Goal: Find specific page/section: Find specific page/section

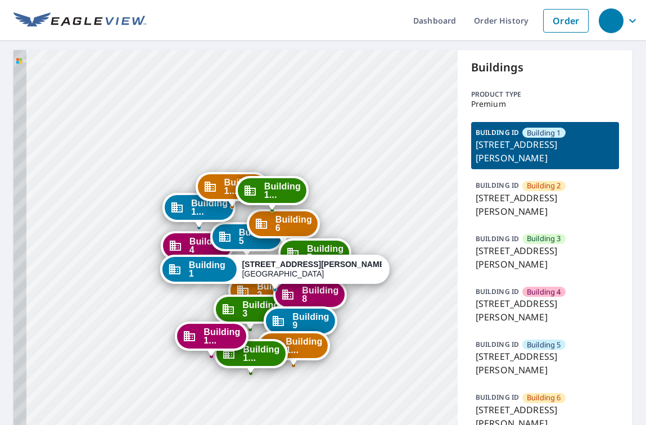
drag, startPoint x: 315, startPoint y: 335, endPoint x: 359, endPoint y: 128, distance: 211.5
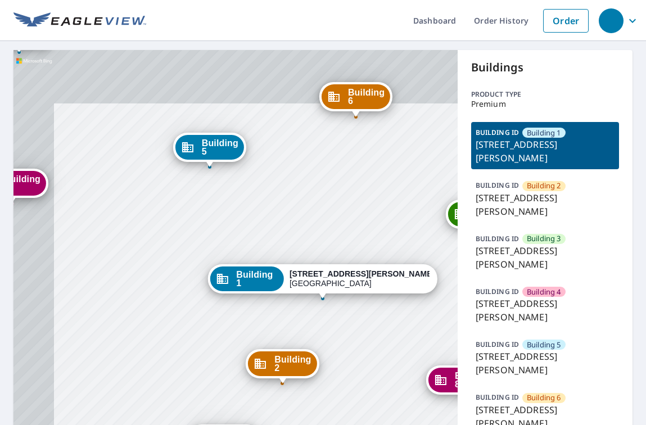
drag, startPoint x: 164, startPoint y: 159, endPoint x: 223, endPoint y: 243, distance: 102.5
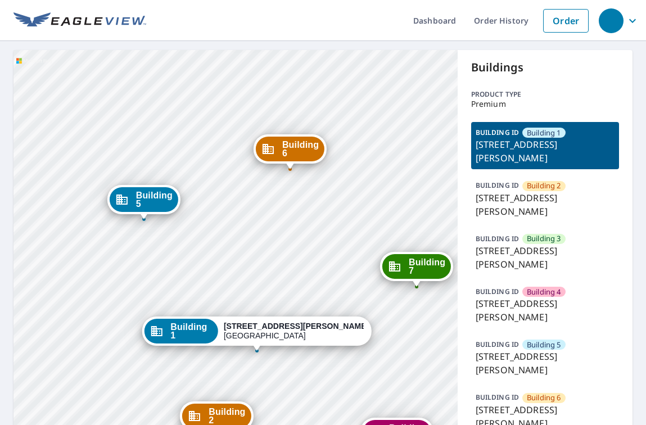
drag, startPoint x: 267, startPoint y: 197, endPoint x: 207, endPoint y: 242, distance: 74.7
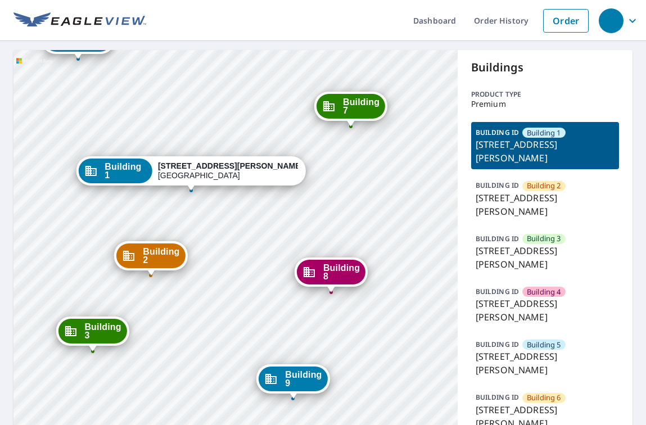
drag, startPoint x: 295, startPoint y: 198, endPoint x: 234, endPoint y: 105, distance: 111.5
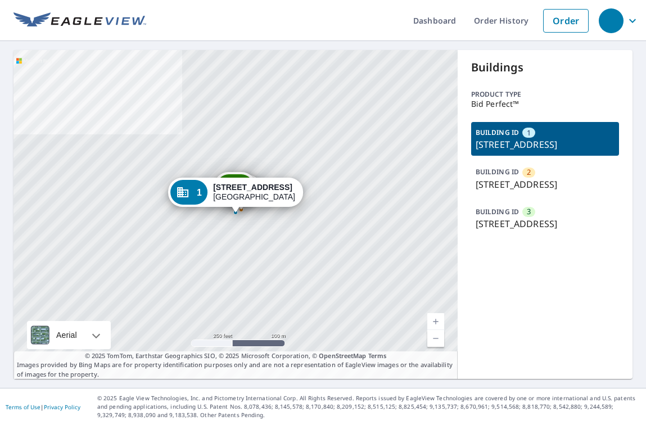
drag, startPoint x: 283, startPoint y: 286, endPoint x: 274, endPoint y: 227, distance: 59.7
click at [274, 227] on div "2 2253 Pasadena Way Weston, FL 33327 3 2259 Pasadena Way Weston, FL 33327 1 224…" at bounding box center [235, 214] width 444 height 329
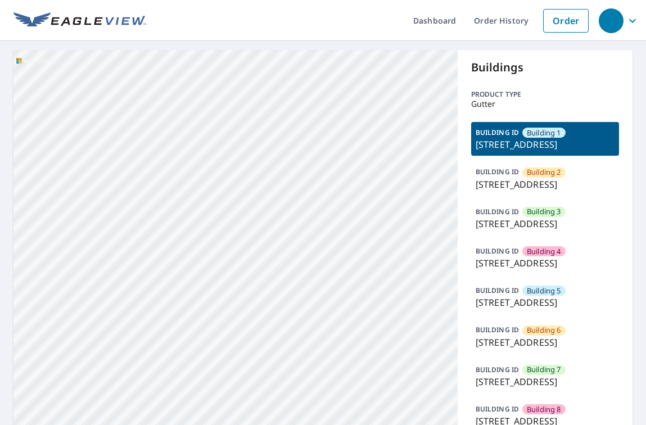
drag, startPoint x: 292, startPoint y: 283, endPoint x: 341, endPoint y: 141, distance: 151.1
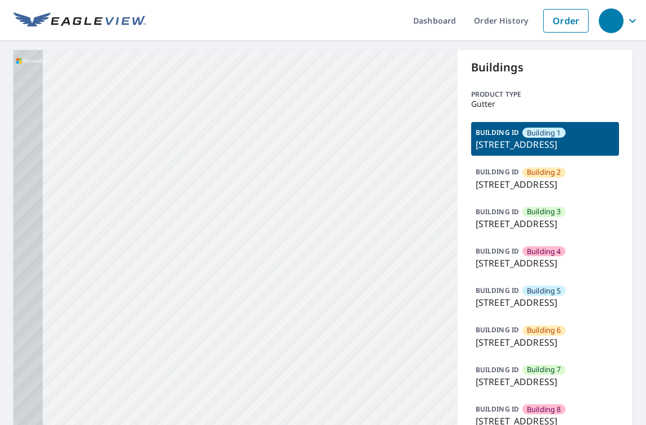
drag, startPoint x: 279, startPoint y: 254, endPoint x: 340, endPoint y: 101, distance: 164.0
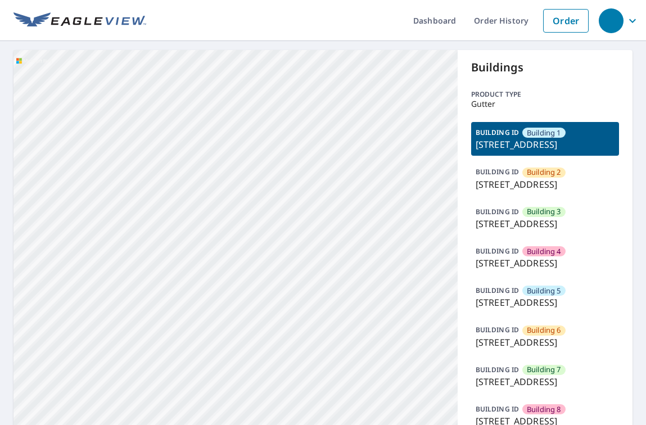
click at [542, 231] on p "[STREET_ADDRESS]" at bounding box center [545, 223] width 139 height 13
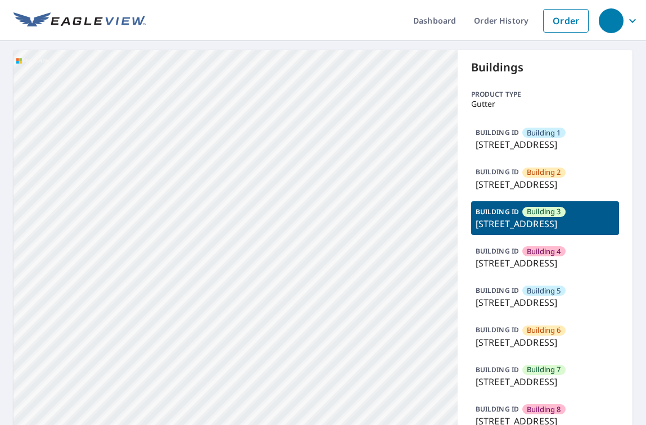
click at [546, 231] on p "[STREET_ADDRESS]" at bounding box center [545, 223] width 139 height 13
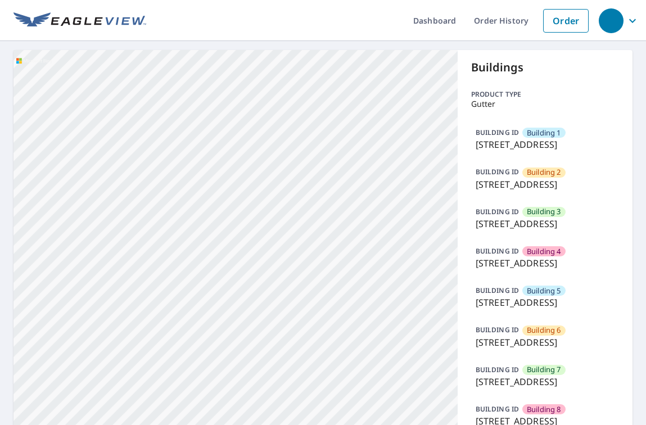
drag, startPoint x: 199, startPoint y: 290, endPoint x: 281, endPoint y: 87, distance: 218.4
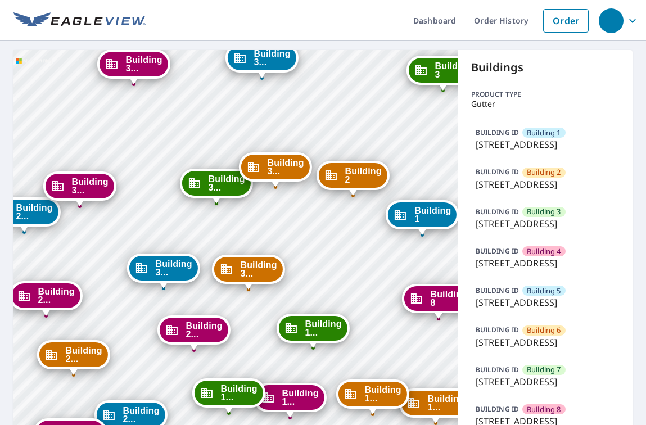
drag, startPoint x: 231, startPoint y: 200, endPoint x: 263, endPoint y: 211, distance: 34.0
click at [521, 231] on p "[STREET_ADDRESS]" at bounding box center [545, 223] width 139 height 13
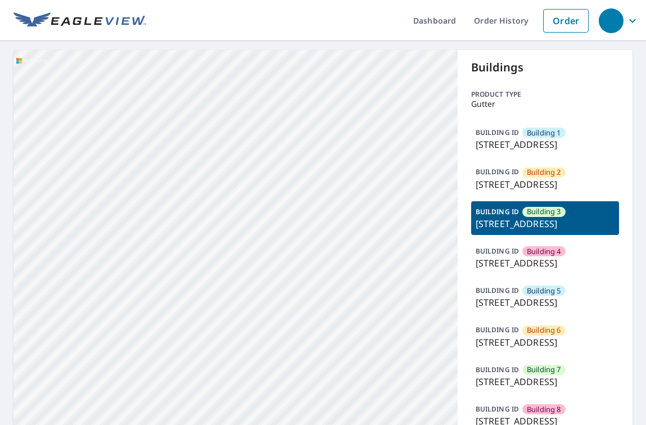
click at [494, 235] on div "BUILDING [GEOGRAPHIC_DATA][STREET_ADDRESS]" at bounding box center [545, 218] width 148 height 34
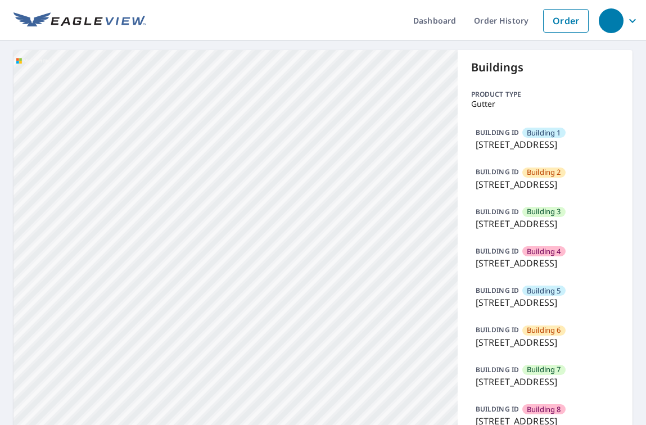
click at [540, 231] on p "[STREET_ADDRESS]" at bounding box center [545, 223] width 139 height 13
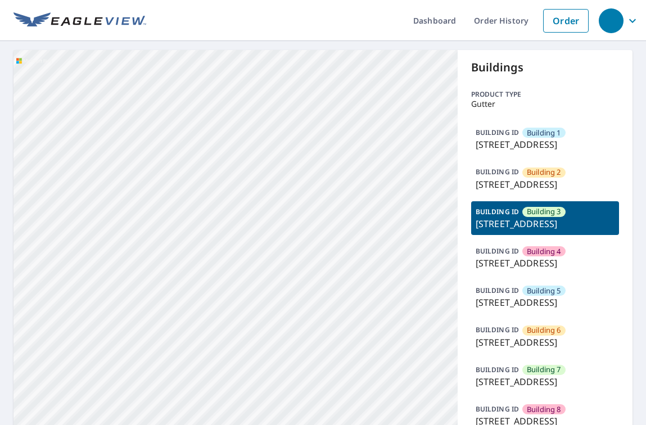
click at [540, 231] on p "[STREET_ADDRESS]" at bounding box center [545, 223] width 139 height 13
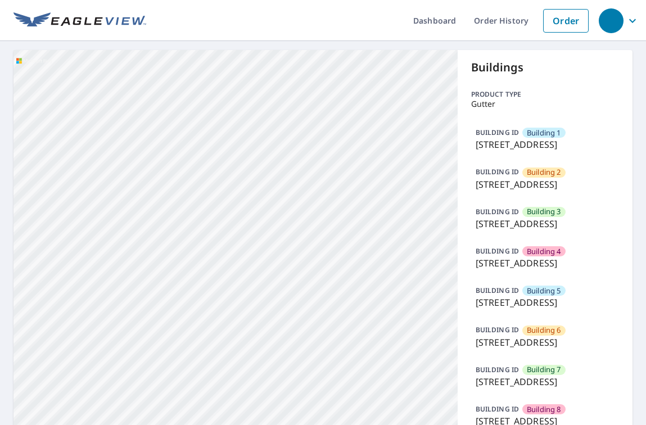
click at [540, 231] on p "[STREET_ADDRESS]" at bounding box center [545, 223] width 139 height 13
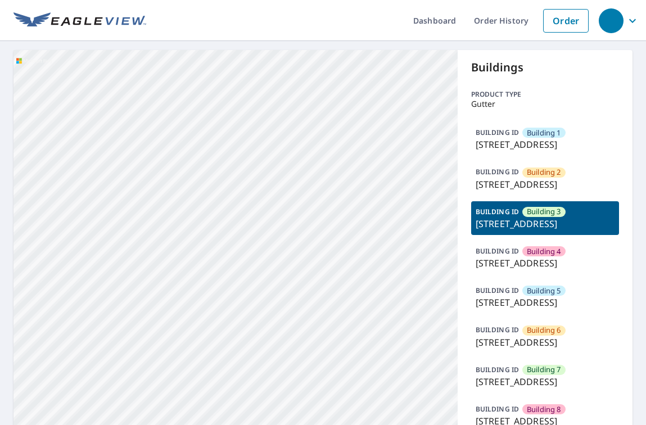
click at [540, 231] on p "[STREET_ADDRESS]" at bounding box center [545, 223] width 139 height 13
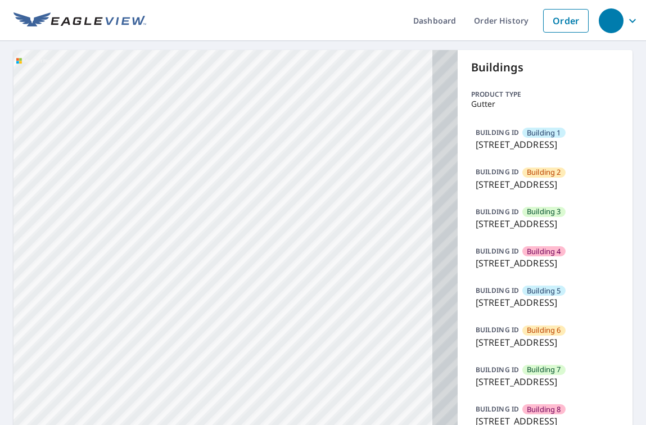
drag, startPoint x: 323, startPoint y: 295, endPoint x: 235, endPoint y: 175, distance: 148.0
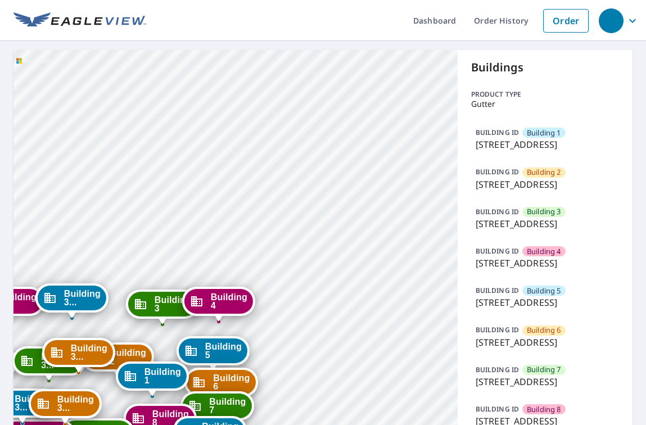
drag, startPoint x: 319, startPoint y: 299, endPoint x: 335, endPoint y: 130, distance: 169.3
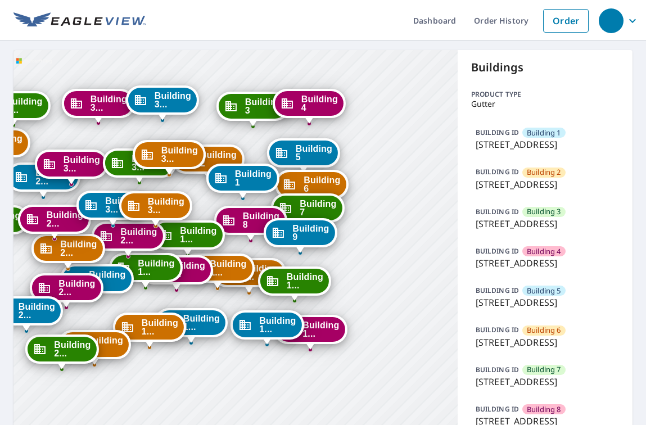
drag, startPoint x: 291, startPoint y: 318, endPoint x: 362, endPoint y: 225, distance: 117.5
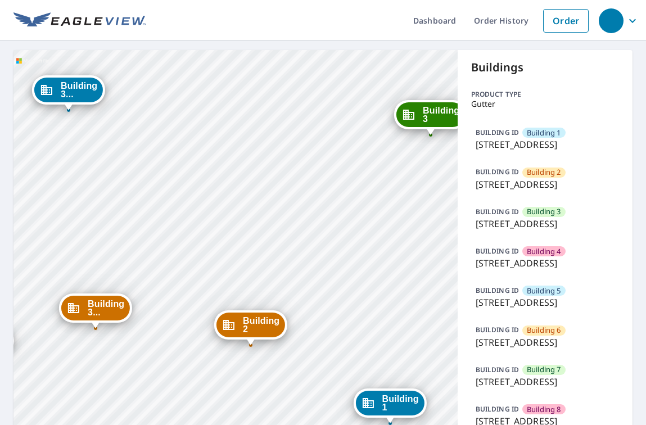
drag, startPoint x: 324, startPoint y: 245, endPoint x: 338, endPoint y: 242, distance: 14.9
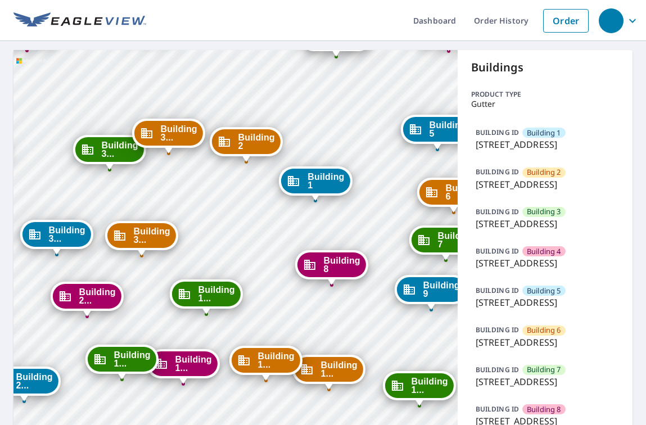
click at [544, 144] on p "[STREET_ADDRESS]" at bounding box center [545, 144] width 139 height 13
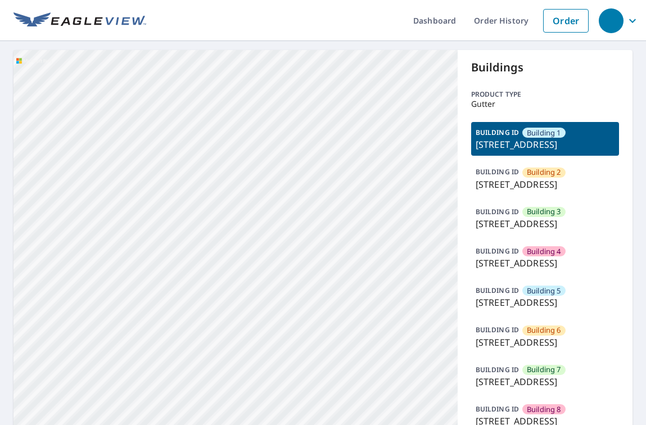
click at [544, 231] on p "[STREET_ADDRESS]" at bounding box center [545, 223] width 139 height 13
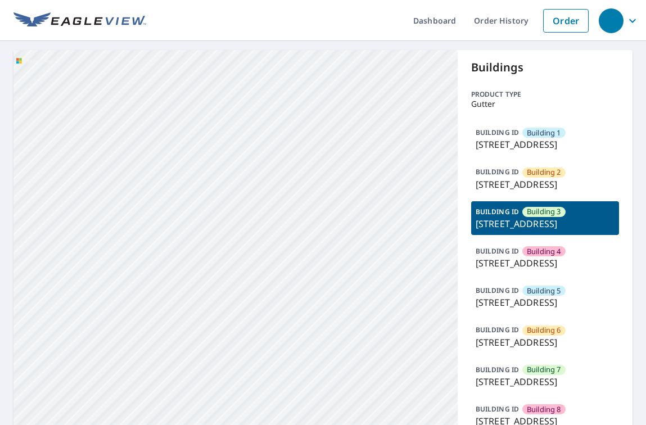
drag, startPoint x: 242, startPoint y: 217, endPoint x: 346, endPoint y: 151, distance: 123.1
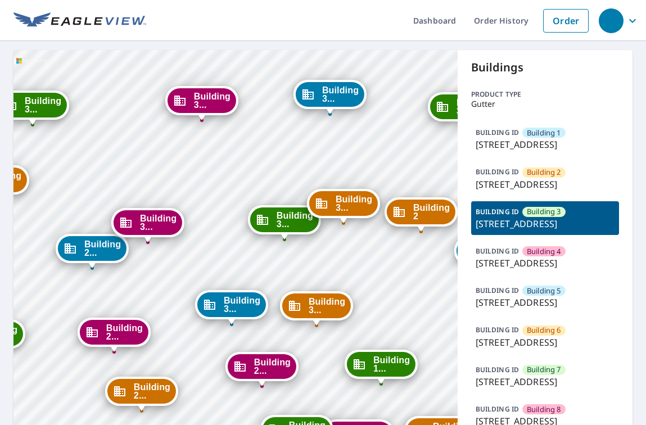
drag, startPoint x: 333, startPoint y: 198, endPoint x: 243, endPoint y: 192, distance: 90.1
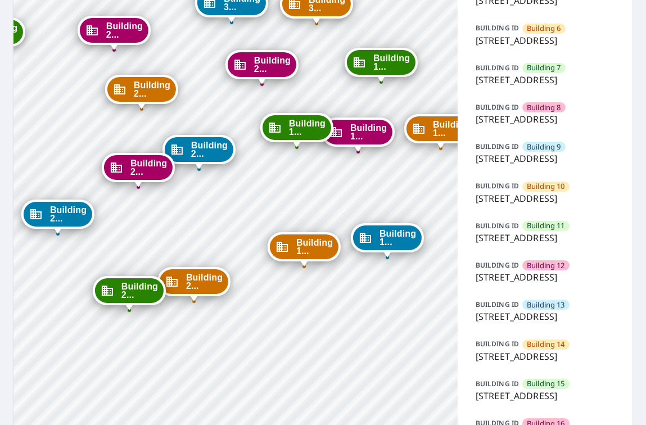
scroll to position [256, 0]
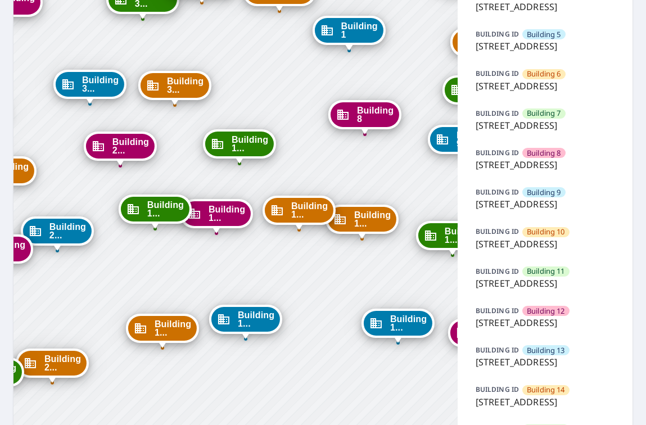
drag, startPoint x: 383, startPoint y: 216, endPoint x: 177, endPoint y: 260, distance: 211.5
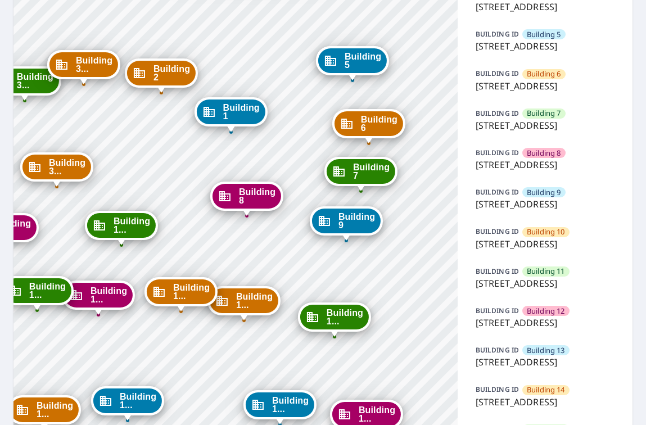
drag, startPoint x: 323, startPoint y: 199, endPoint x: 262, endPoint y: 299, distance: 117.3
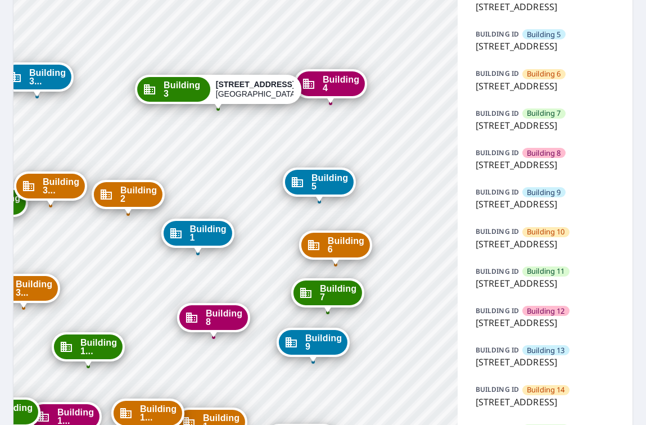
drag, startPoint x: 304, startPoint y: 210, endPoint x: 298, endPoint y: 317, distance: 106.4
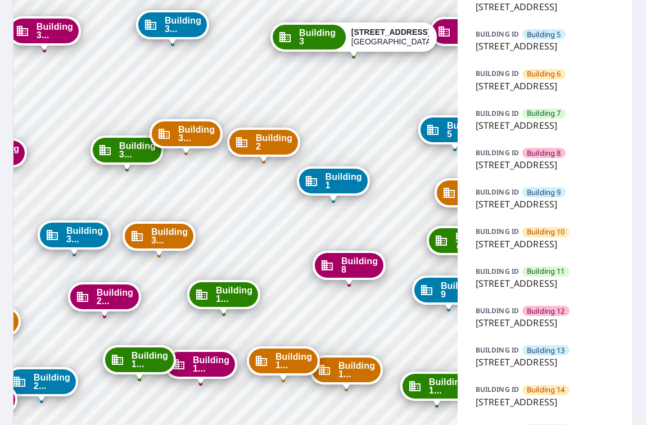
drag, startPoint x: 180, startPoint y: 246, endPoint x: 277, endPoint y: 181, distance: 115.9
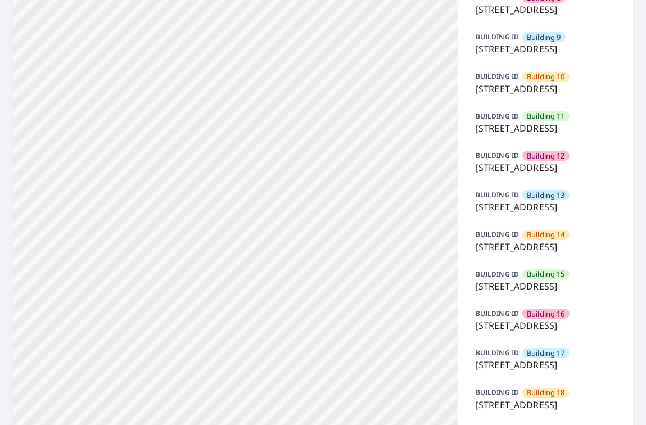
scroll to position [513, 0]
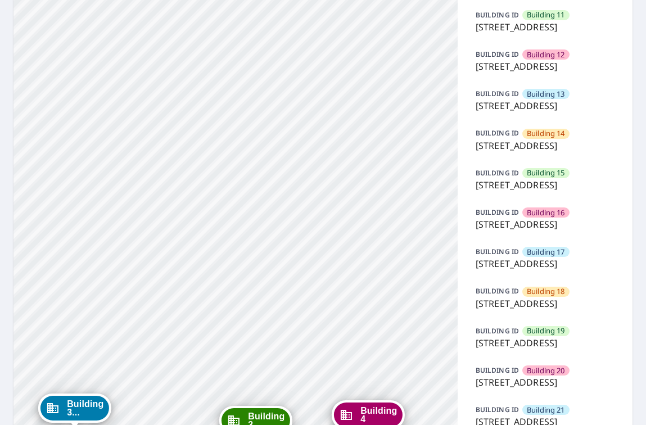
click at [540, 20] on span "Building 11" at bounding box center [546, 15] width 38 height 11
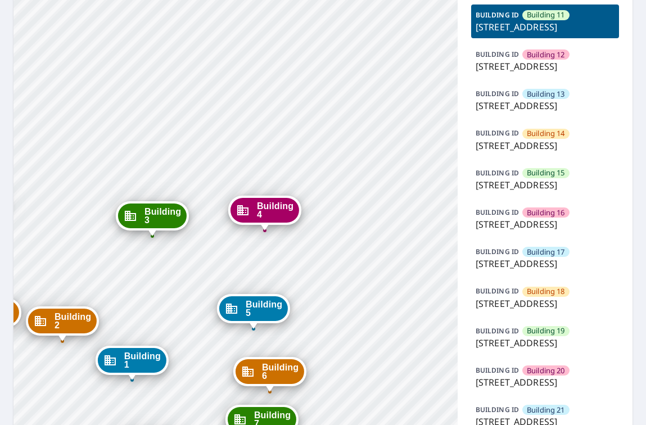
click at [139, 215] on div "Building 3" at bounding box center [152, 216] width 69 height 25
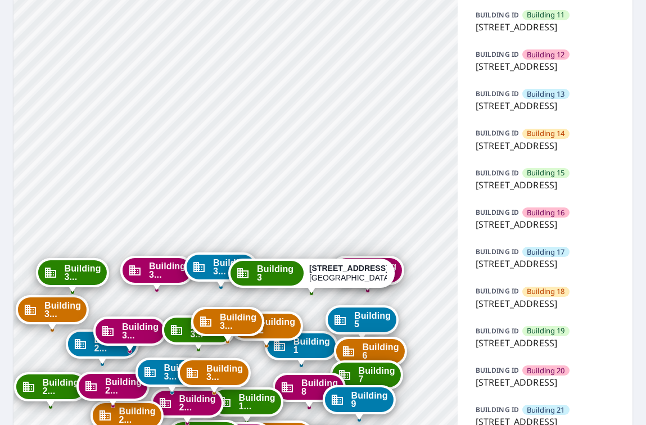
drag, startPoint x: 279, startPoint y: 247, endPoint x: 338, endPoint y: 145, distance: 118.1
click at [338, 144] on div "Building [GEOGRAPHIC_DATA][STREET_ADDRESS][STREET_ADDRESS][STREET_ADDRESS] [GEO…" at bounding box center [235, 325] width 444 height 1576
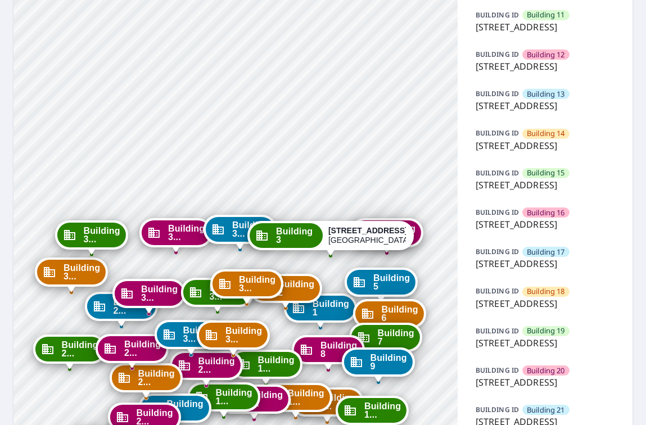
drag, startPoint x: 237, startPoint y: 236, endPoint x: 269, endPoint y: 138, distance: 103.5
click at [269, 221] on span "Building 3..." at bounding box center [250, 229] width 37 height 17
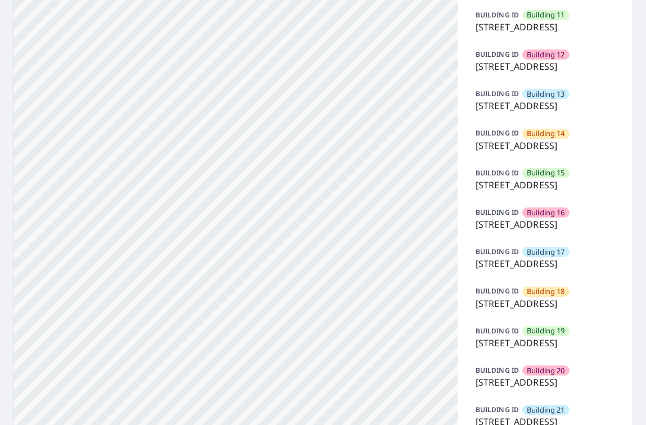
drag, startPoint x: 231, startPoint y: 248, endPoint x: 252, endPoint y: 191, distance: 60.7
click at [252, 191] on div "Building [GEOGRAPHIC_DATA][STREET_ADDRESS][STREET_ADDRESS][STREET_ADDRESS] [GEO…" at bounding box center [235, 325] width 444 height 1576
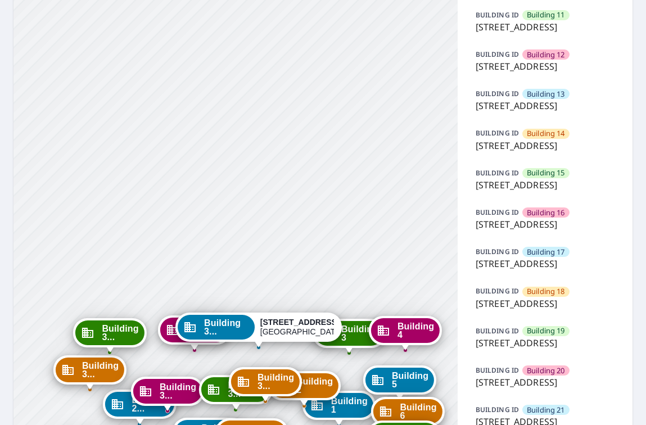
drag, startPoint x: 281, startPoint y: 236, endPoint x: 273, endPoint y: 87, distance: 149.2
click at [273, 87] on div "Building [GEOGRAPHIC_DATA][STREET_ADDRESS][STREET_ADDRESS][STREET_ADDRESS] [GEO…" at bounding box center [235, 325] width 444 height 1576
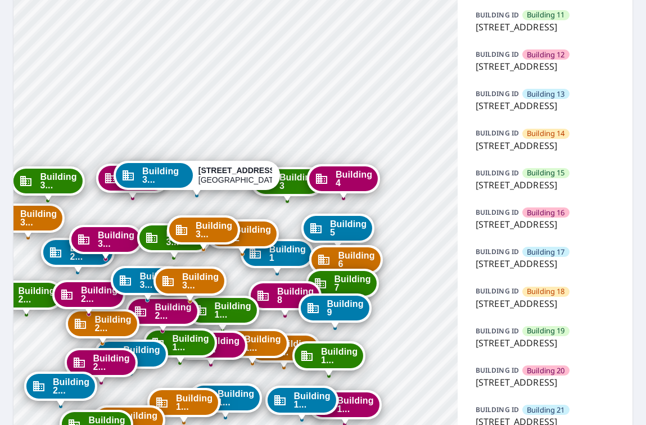
drag, startPoint x: 298, startPoint y: 253, endPoint x: 236, endPoint y: 101, distance: 163.9
click at [236, 101] on div "Building [GEOGRAPHIC_DATA][STREET_ADDRESS][STREET_ADDRESS][STREET_ADDRESS] [GEO…" at bounding box center [235, 325] width 444 height 1576
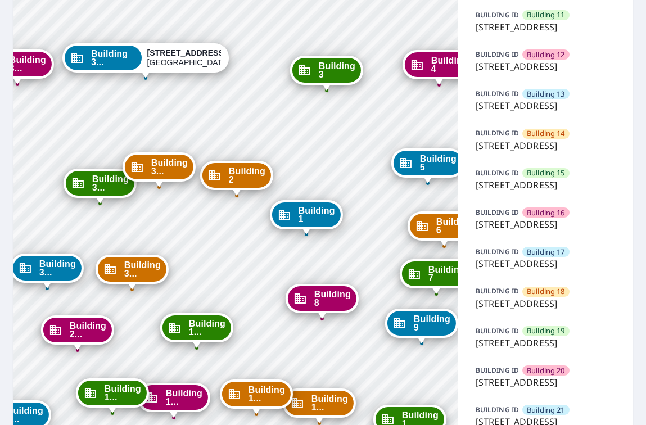
drag, startPoint x: 195, startPoint y: 252, endPoint x: 204, endPoint y: 264, distance: 15.3
click at [204, 264] on div "Building [GEOGRAPHIC_DATA][STREET_ADDRESS][STREET_ADDRESS][STREET_ADDRESS] [GEO…" at bounding box center [235, 325] width 444 height 1576
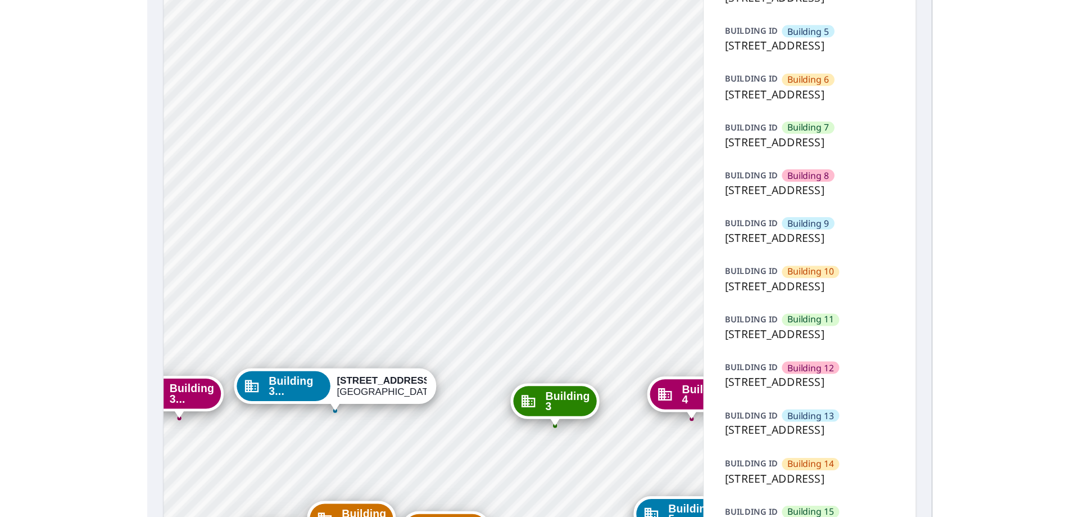
scroll to position [192, 0]
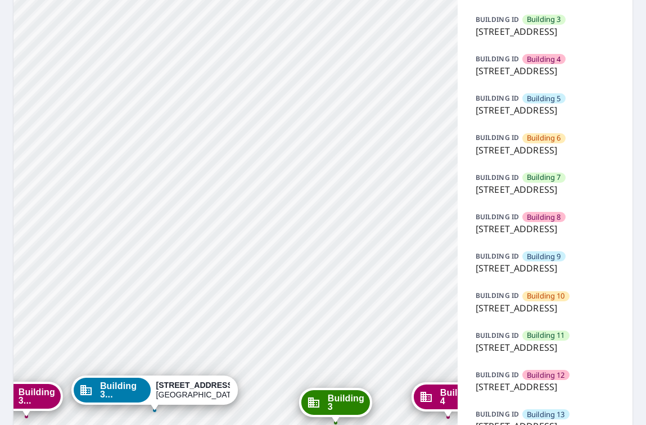
click at [519, 38] on p "[STREET_ADDRESS]" at bounding box center [545, 31] width 139 height 13
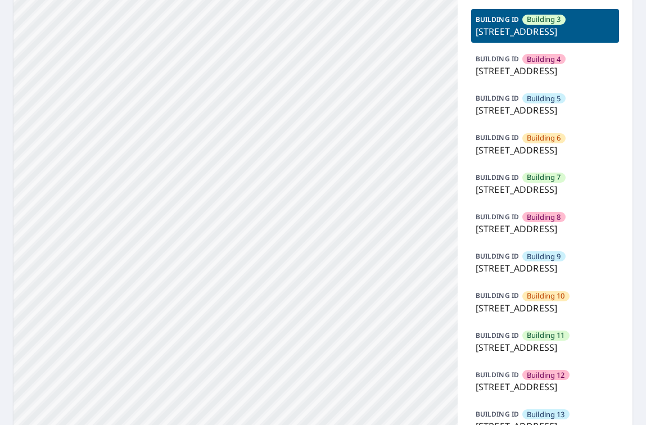
click at [522, 78] on p "[STREET_ADDRESS]" at bounding box center [545, 70] width 139 height 13
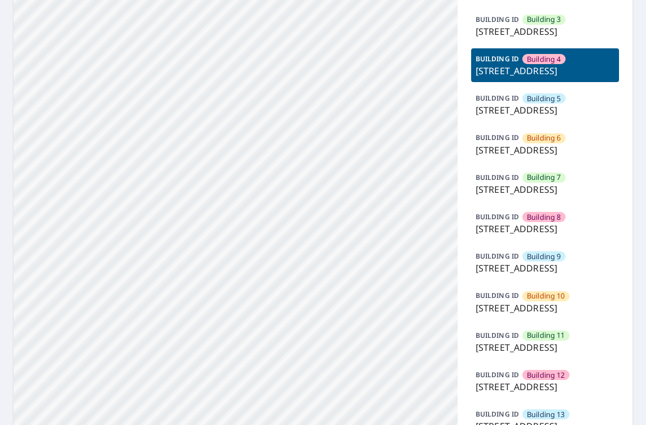
click at [519, 117] on p "[STREET_ADDRESS]" at bounding box center [545, 109] width 139 height 13
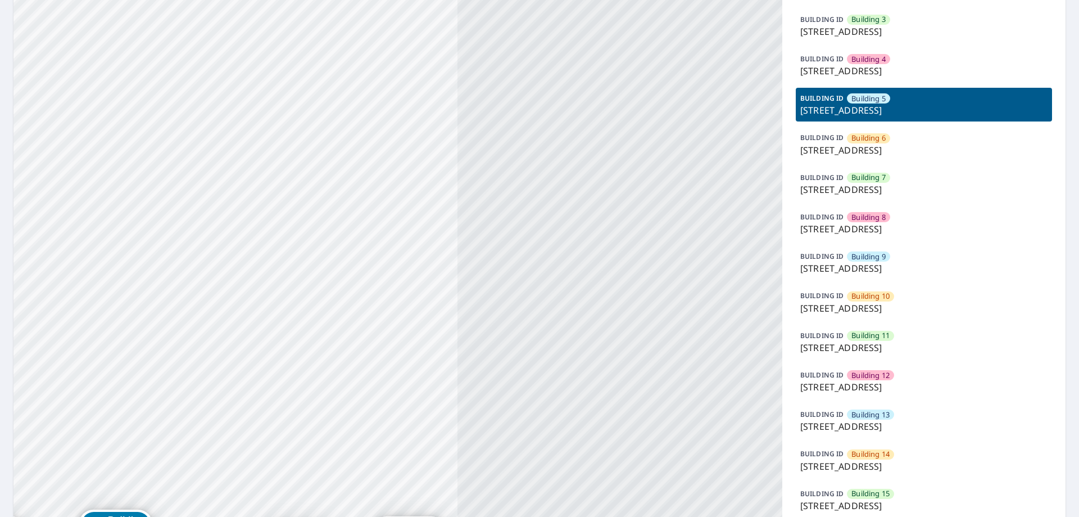
click at [645, 143] on span "Building 6" at bounding box center [869, 138] width 34 height 11
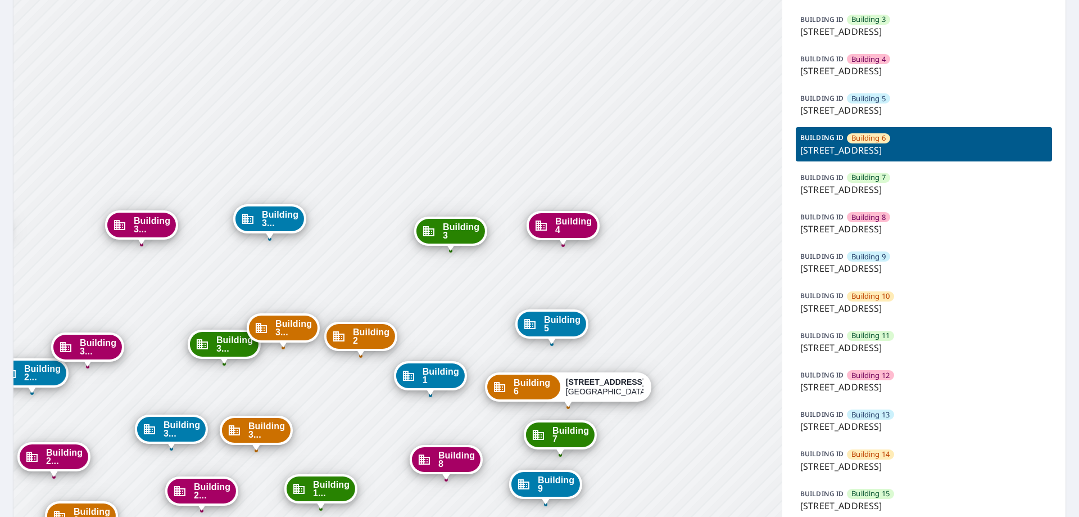
drag, startPoint x: 457, startPoint y: 339, endPoint x: 582, endPoint y: 128, distance: 245.8
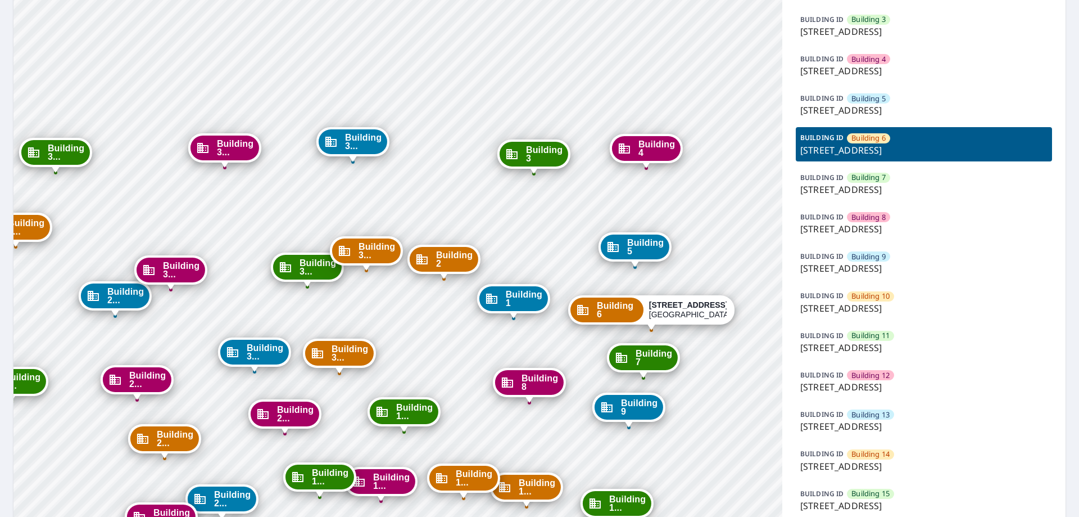
drag, startPoint x: 576, startPoint y: 272, endPoint x: 698, endPoint y: 188, distance: 147.7
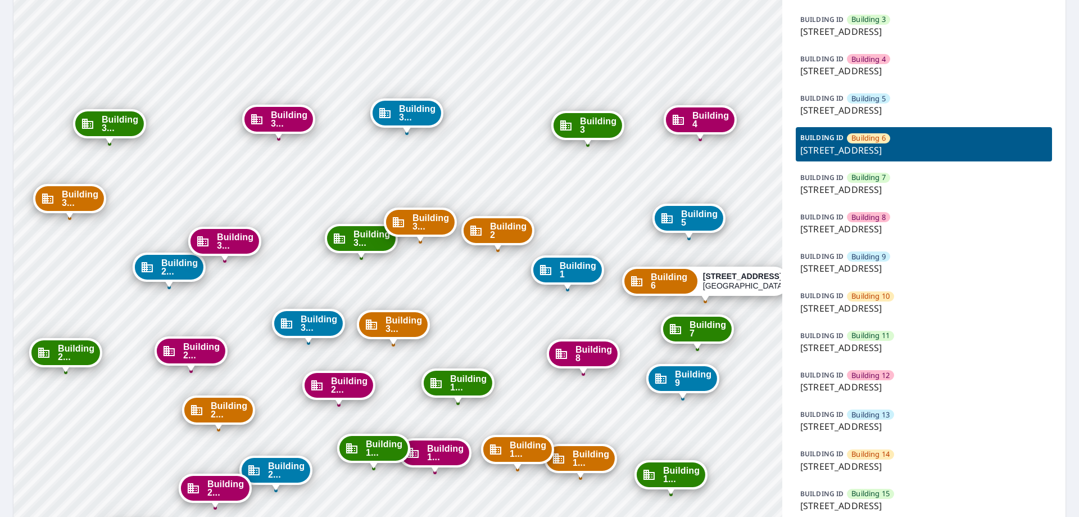
click at [645, 20] on span "Building 3" at bounding box center [869, 19] width 34 height 11
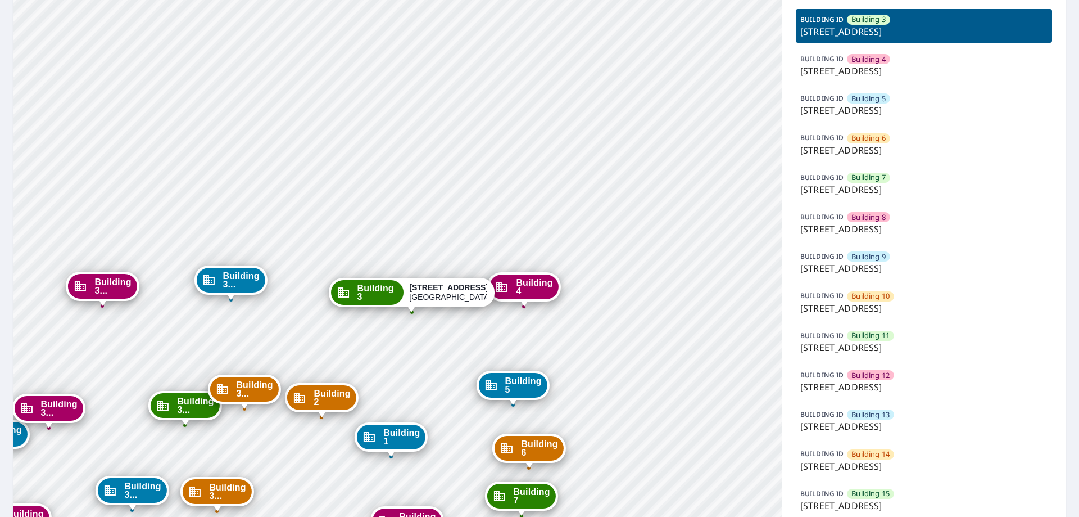
drag, startPoint x: 295, startPoint y: 365, endPoint x: 419, endPoint y: 326, distance: 130.3
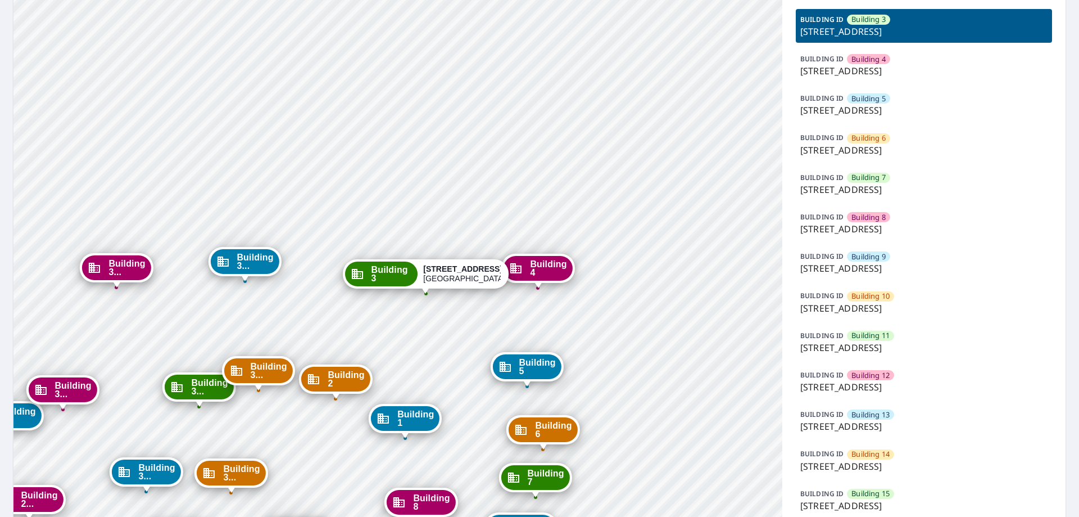
drag, startPoint x: 296, startPoint y: 350, endPoint x: 310, endPoint y: 332, distance: 23.3
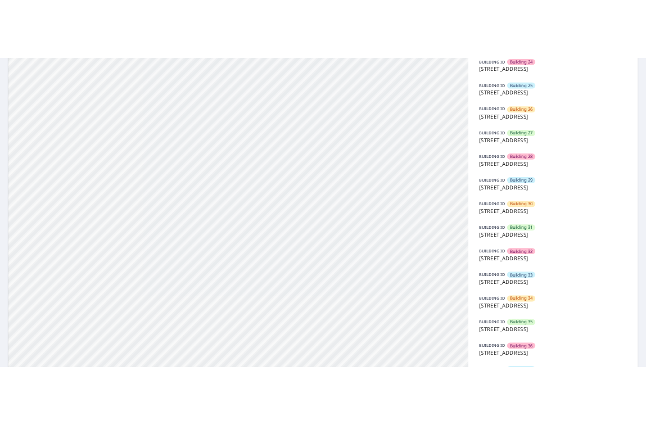
scroll to position [1090, 0]
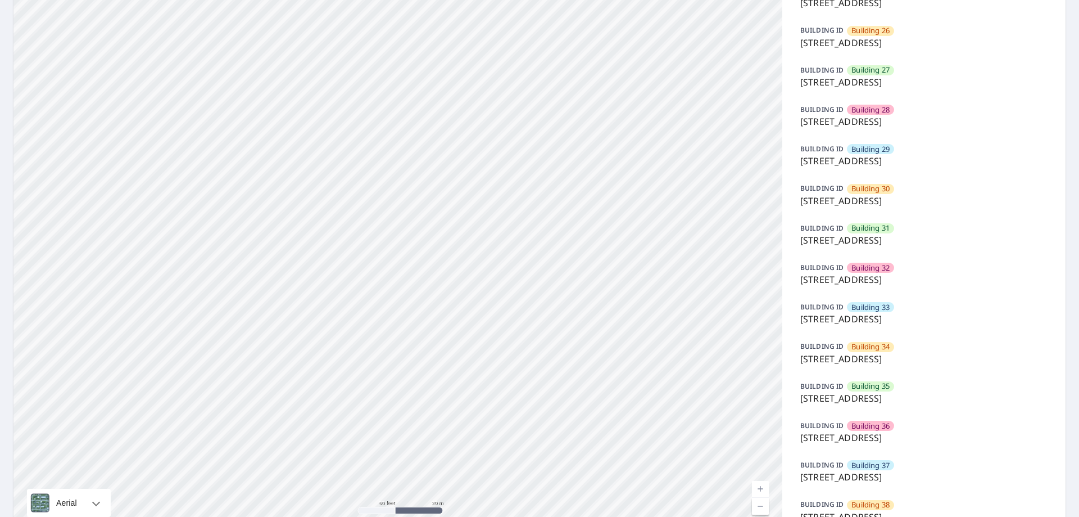
click at [645, 233] on span "Building 31" at bounding box center [871, 228] width 38 height 11
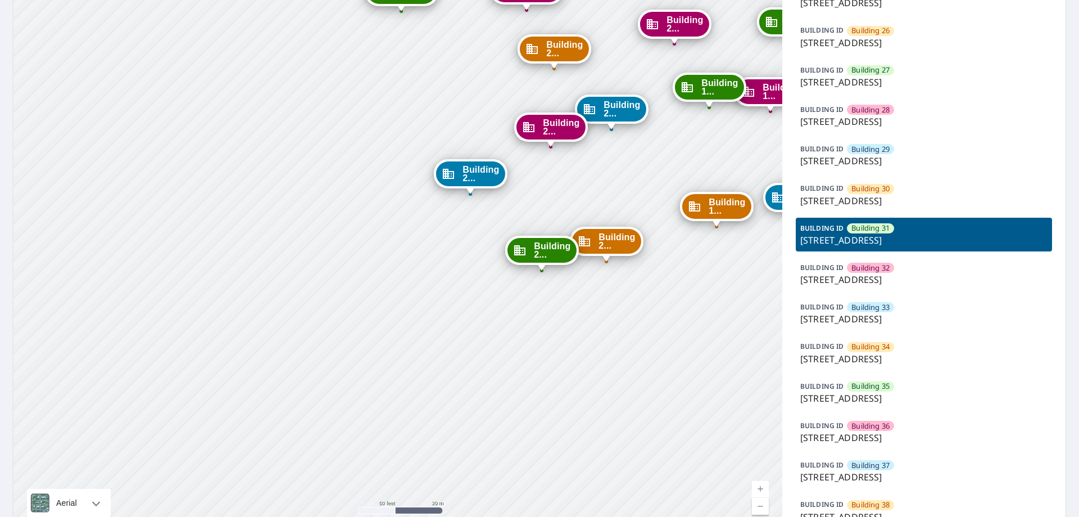
drag, startPoint x: 593, startPoint y: 282, endPoint x: 284, endPoint y: 503, distance: 379.9
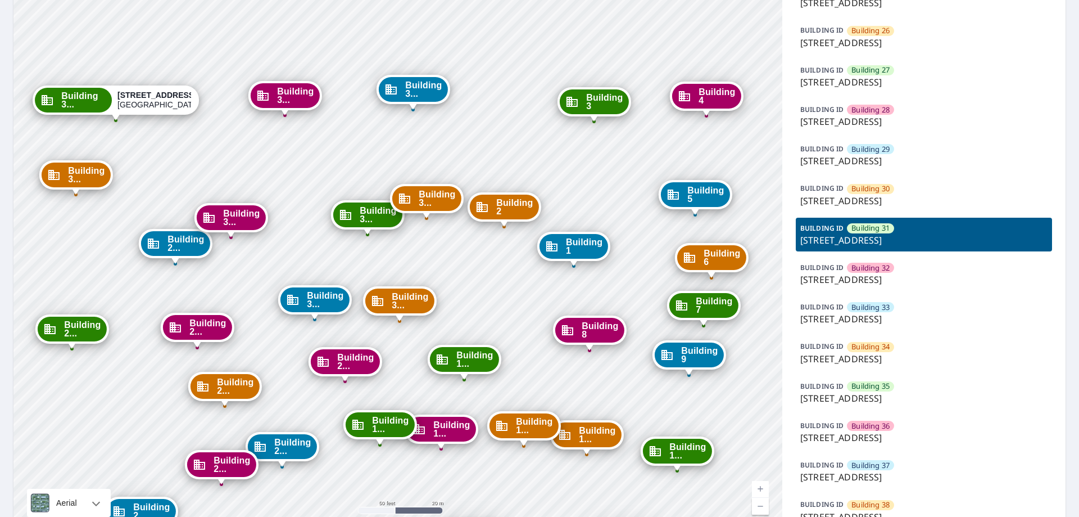
drag, startPoint x: 466, startPoint y: 275, endPoint x: 442, endPoint y: 399, distance: 125.9
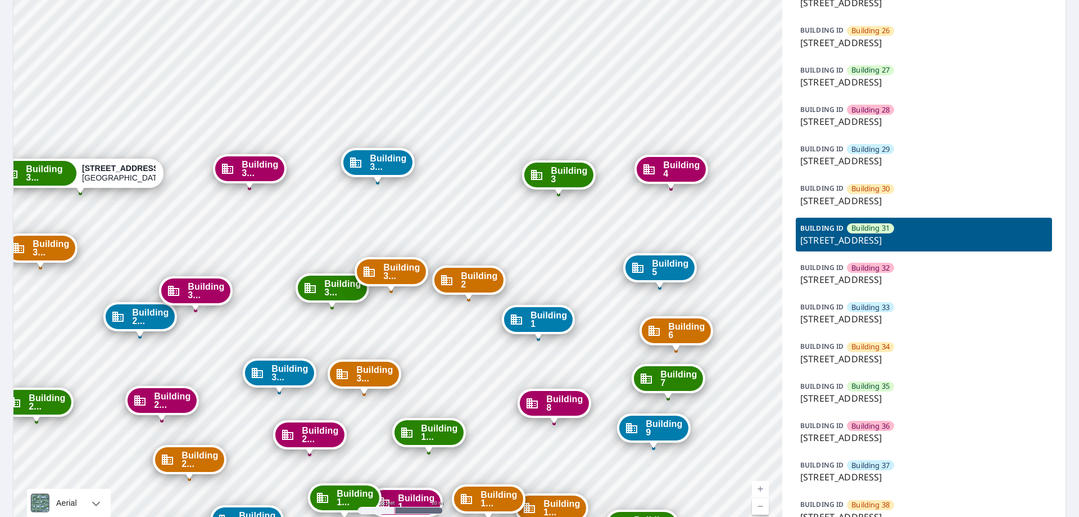
drag, startPoint x: 584, startPoint y: 164, endPoint x: 550, endPoint y: 231, distance: 74.7
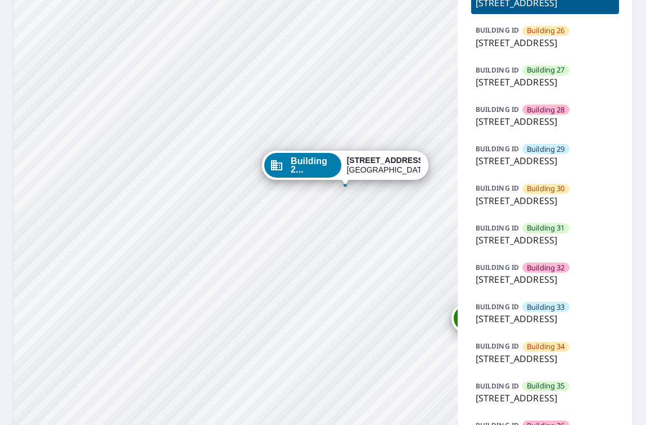
drag, startPoint x: 361, startPoint y: 225, endPoint x: 273, endPoint y: 268, distance: 97.8
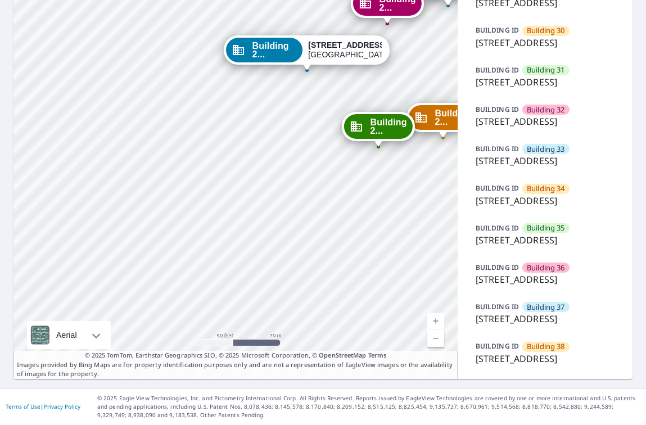
scroll to position [1474, 0]
click at [553, 89] on p "[STREET_ADDRESS]" at bounding box center [545, 81] width 139 height 13
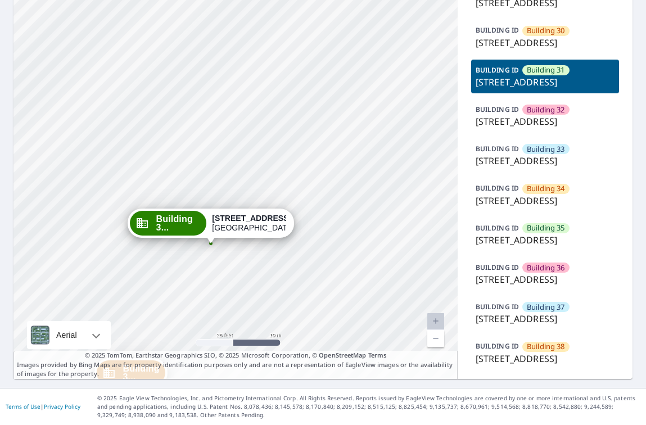
drag, startPoint x: 261, startPoint y: 122, endPoint x: 279, endPoint y: 264, distance: 142.8
